Goal: Navigation & Orientation: Find specific page/section

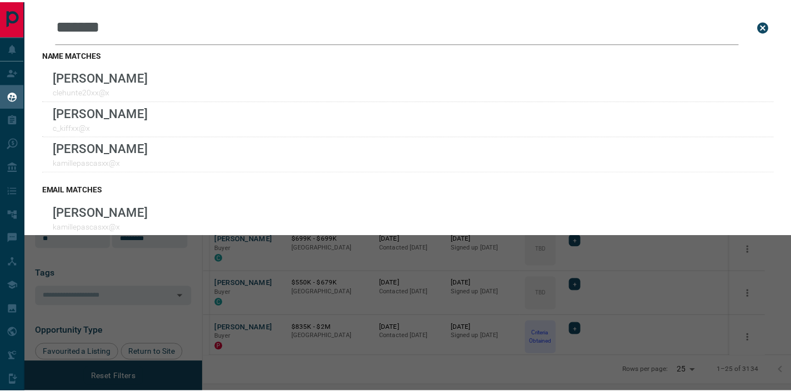
scroll to position [285, 581]
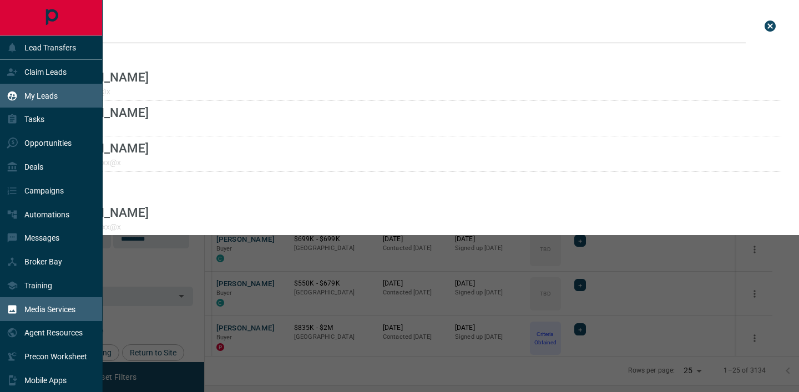
click at [37, 309] on p "Media Services" at bounding box center [49, 309] width 51 height 9
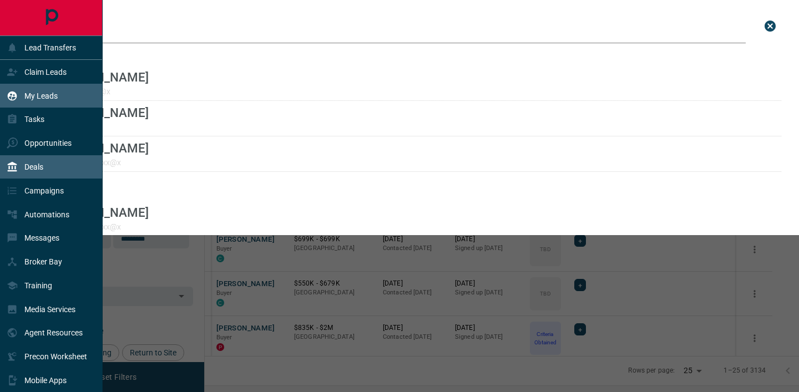
click at [30, 166] on p "Deals" at bounding box center [33, 167] width 19 height 9
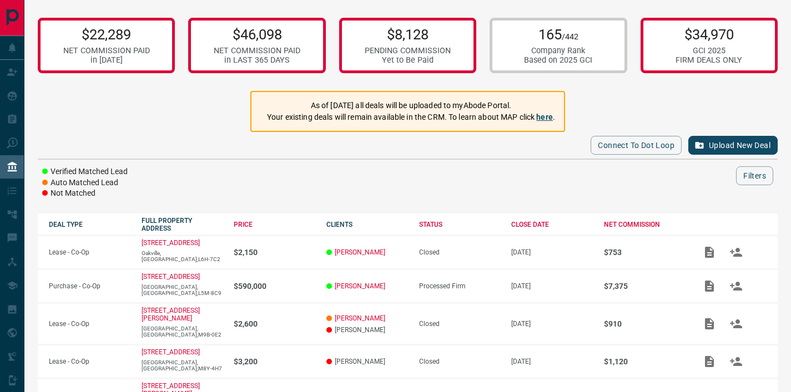
click at [544, 115] on link "here" at bounding box center [544, 117] width 17 height 9
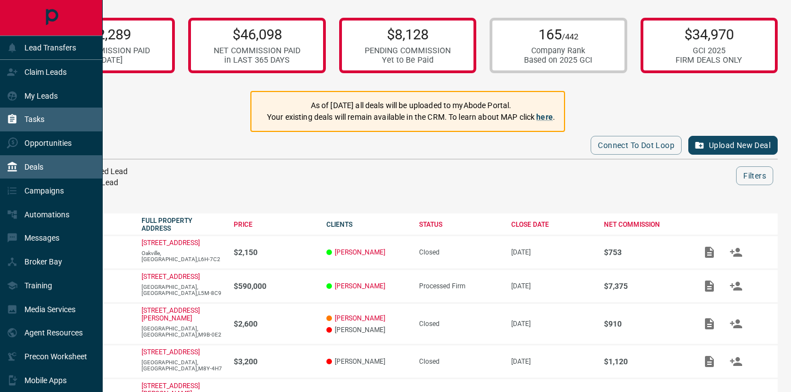
click at [27, 108] on div "Tasks" at bounding box center [51, 120] width 103 height 24
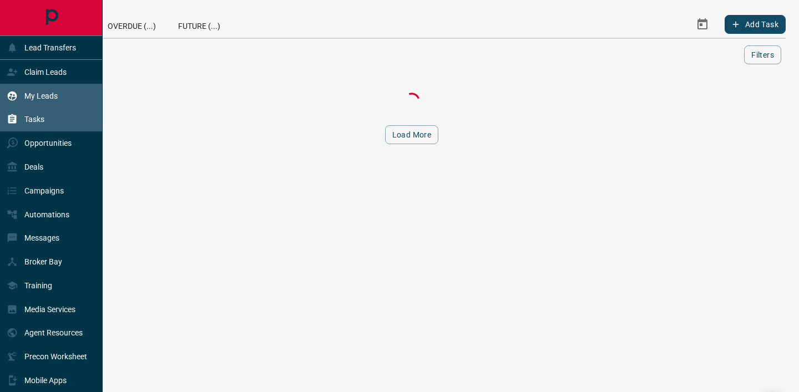
click at [31, 98] on p "My Leads" at bounding box center [40, 96] width 33 height 9
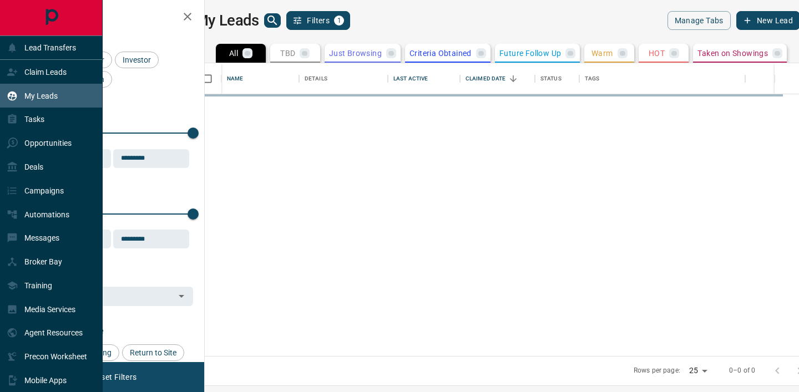
scroll to position [285, 581]
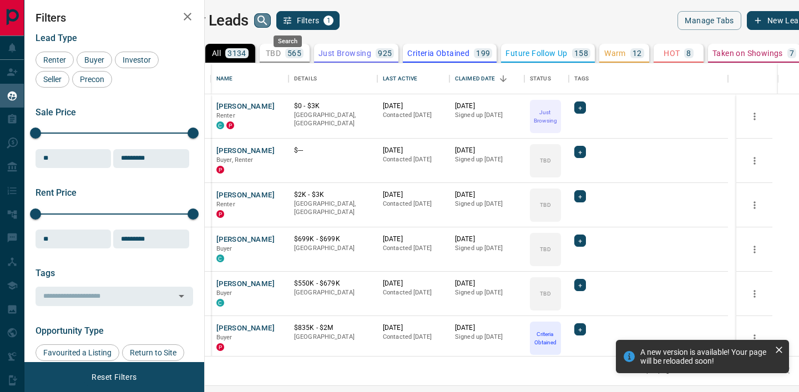
click at [269, 18] on icon "search button" at bounding box center [262, 20] width 13 height 13
